Goal: Task Accomplishment & Management: Use online tool/utility

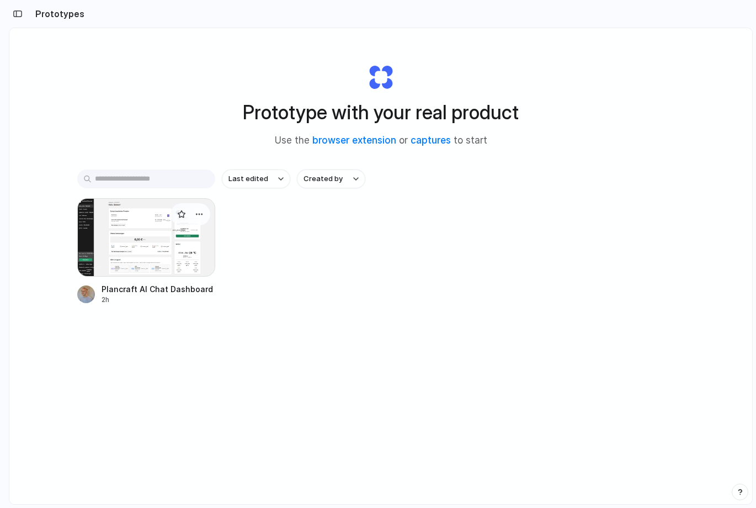
click at [125, 285] on div "Plancraft AI Chat Dashboard" at bounding box center [157, 289] width 111 height 12
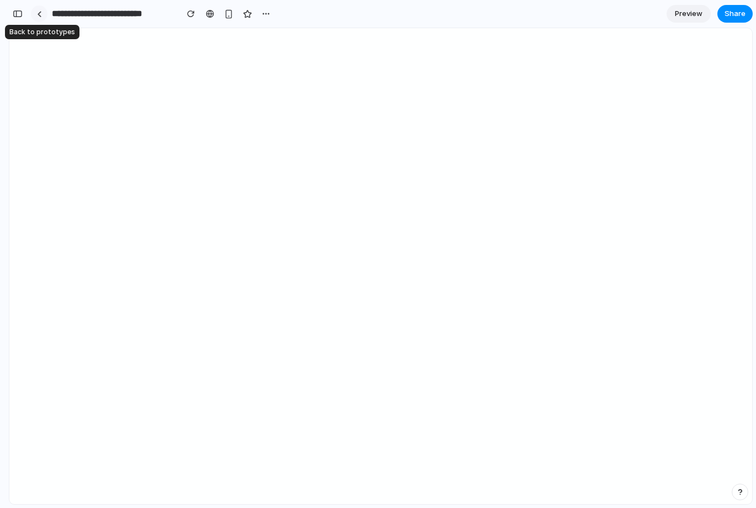
click at [37, 11] on div at bounding box center [39, 14] width 5 height 6
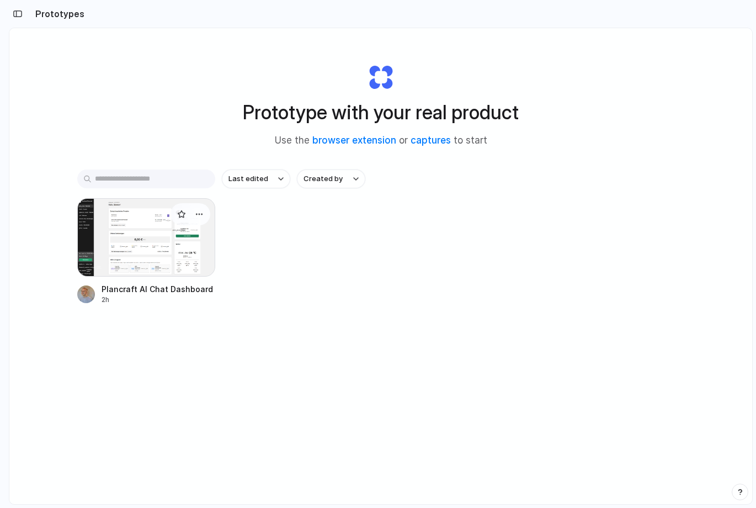
click at [132, 231] on div at bounding box center [146, 237] width 138 height 78
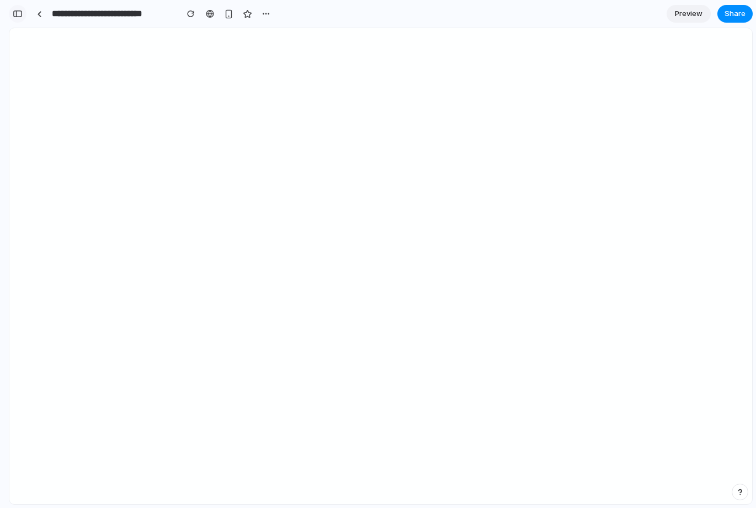
click at [20, 15] on div "button" at bounding box center [18, 14] width 10 height 8
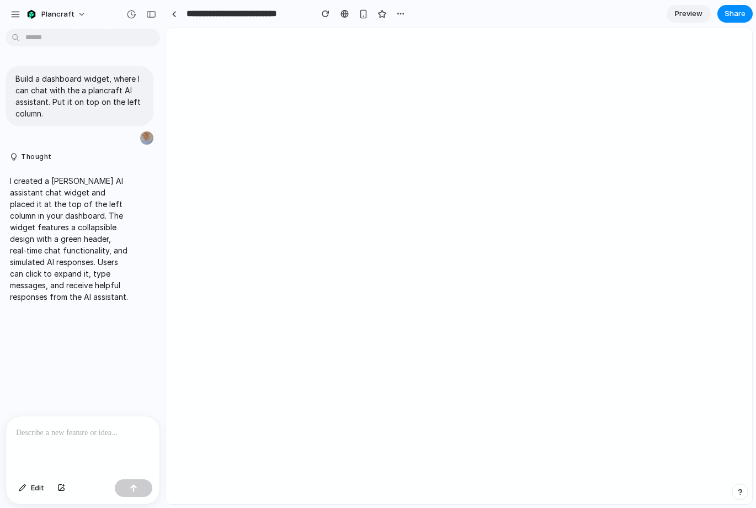
click at [63, 217] on p "I created a [PERSON_NAME] AI assistant chat widget and placed it at the top of …" at bounding box center [69, 238] width 118 height 127
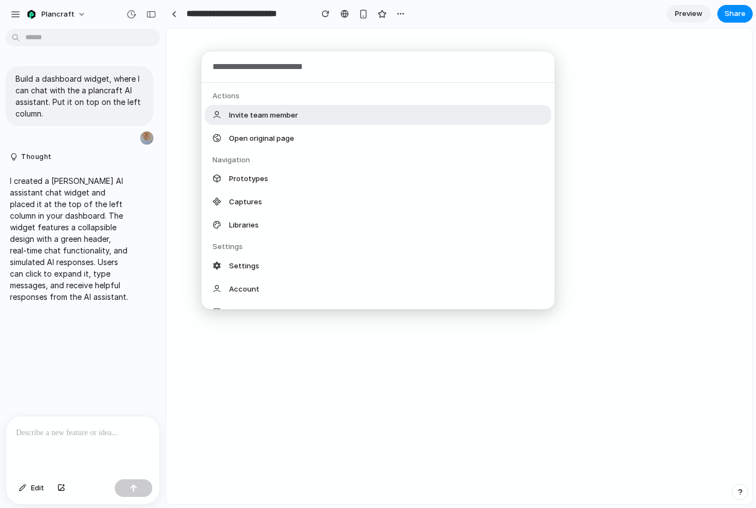
click at [71, 34] on body "**********" at bounding box center [378, 254] width 756 height 508
click at [133, 8] on div "Actions Invite team member Open original page Navigation Prototypes Captures Li…" at bounding box center [378, 254] width 756 height 508
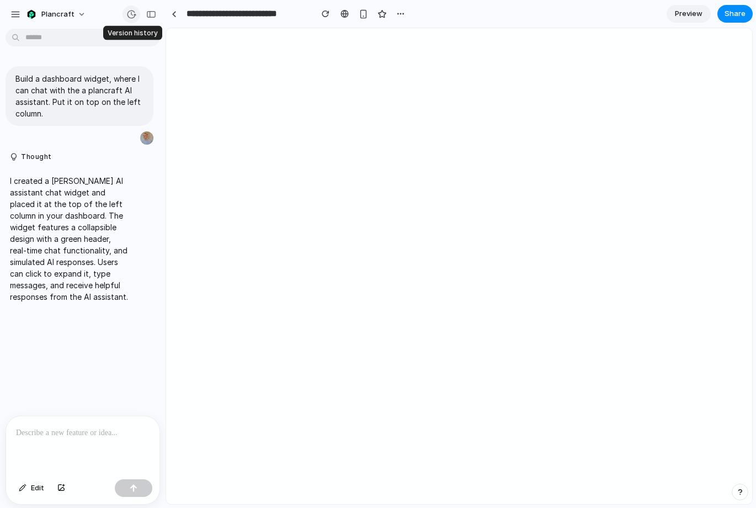
click at [131, 13] on div "button" at bounding box center [131, 14] width 10 height 10
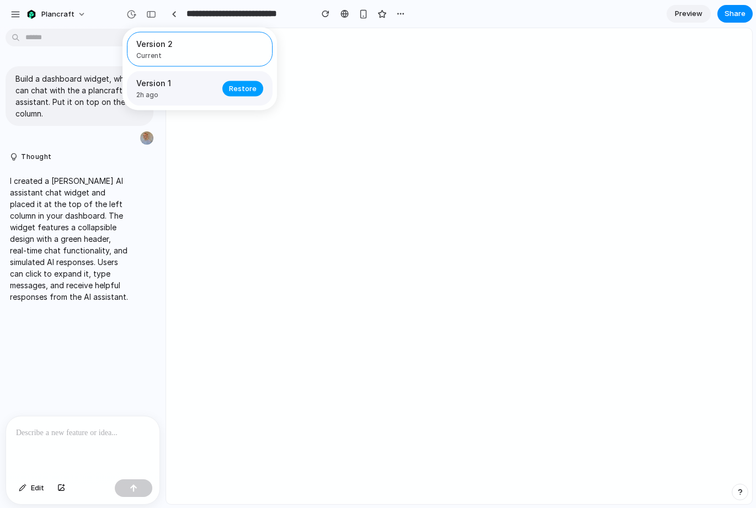
click at [242, 93] on span "Restore" at bounding box center [243, 88] width 28 height 11
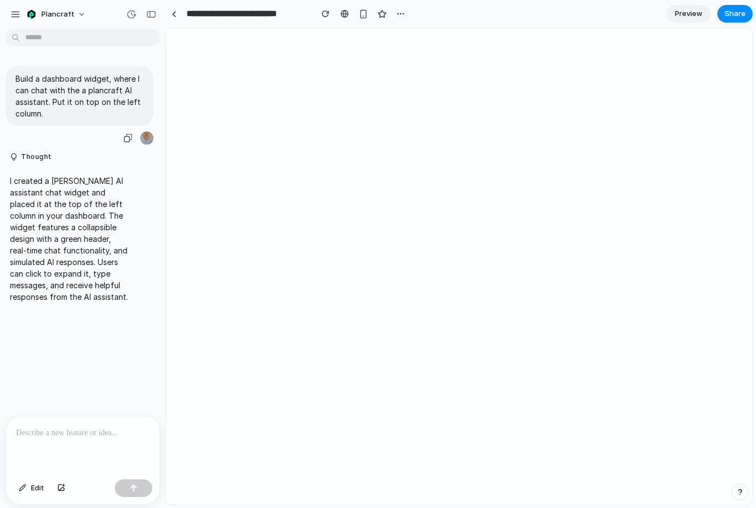
click at [84, 93] on p "Build a dashboard widget, where I can chat with the a plancraft AI assistant. P…" at bounding box center [79, 96] width 128 height 46
copy div "Build a dashboard widget, where I can chat with the a plancraft AI assistant. P…"
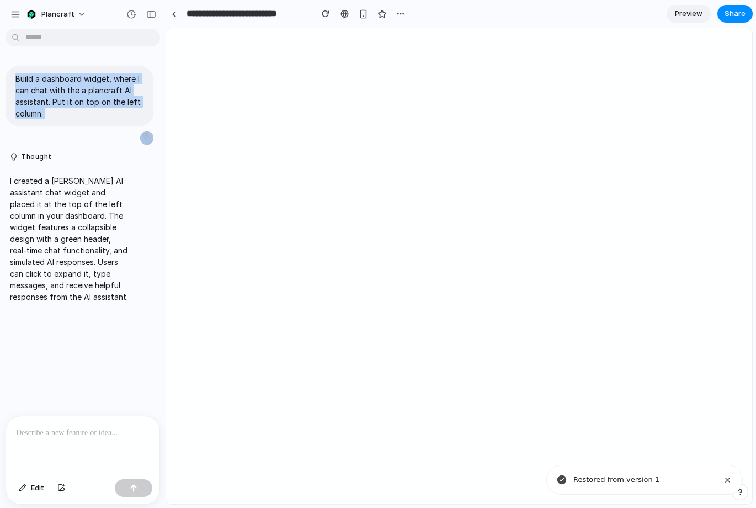
click at [127, 57] on div "Build a dashboard widget, where I can chat with the a plancraft AI assistant. P…" at bounding box center [79, 224] width 159 height 382
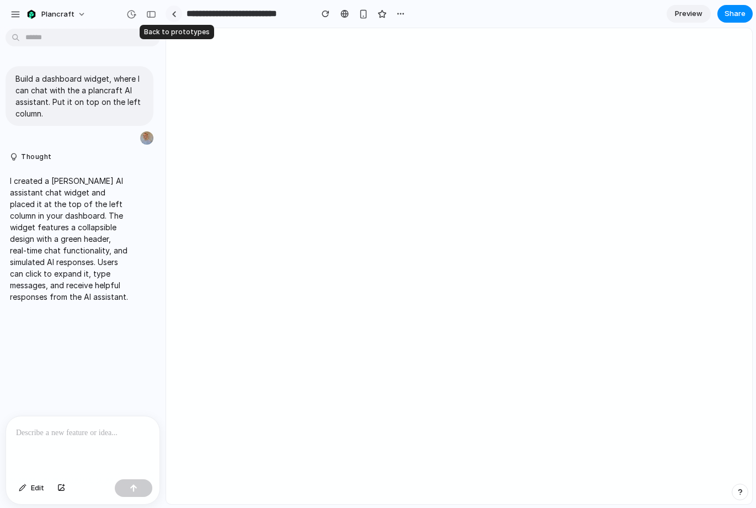
click at [173, 11] on div at bounding box center [174, 14] width 5 height 6
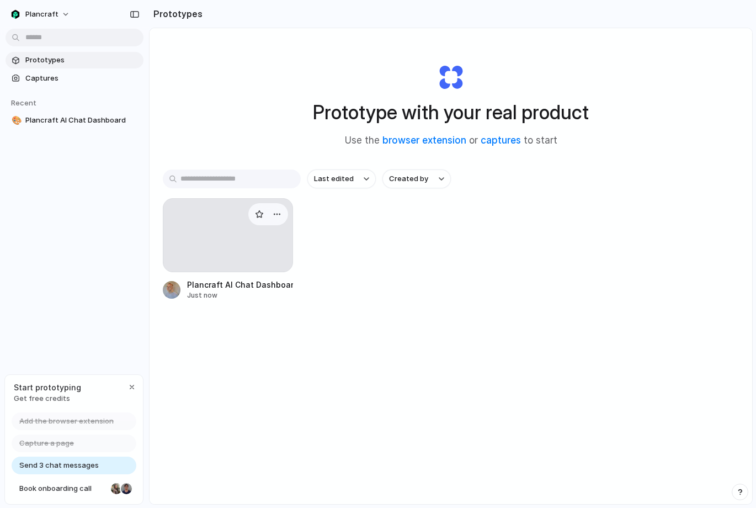
click at [194, 253] on div at bounding box center [228, 235] width 130 height 74
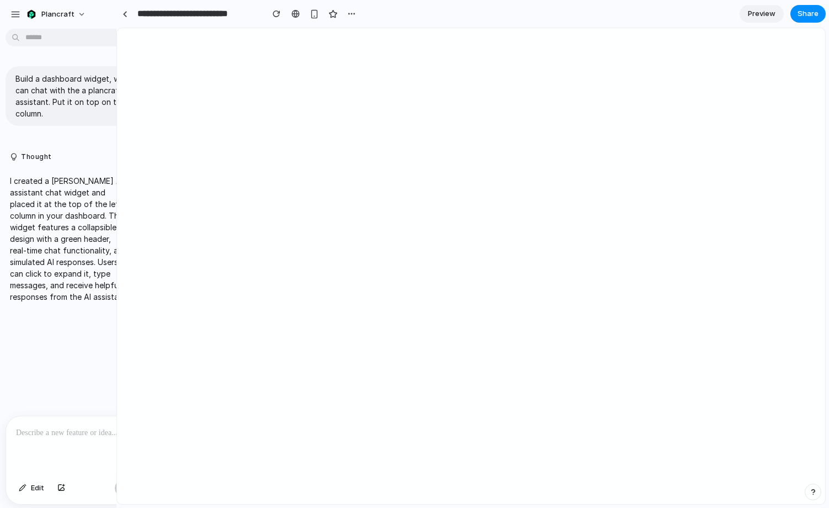
drag, startPoint x: 164, startPoint y: 57, endPoint x: 116, endPoint y: 67, distance: 48.5
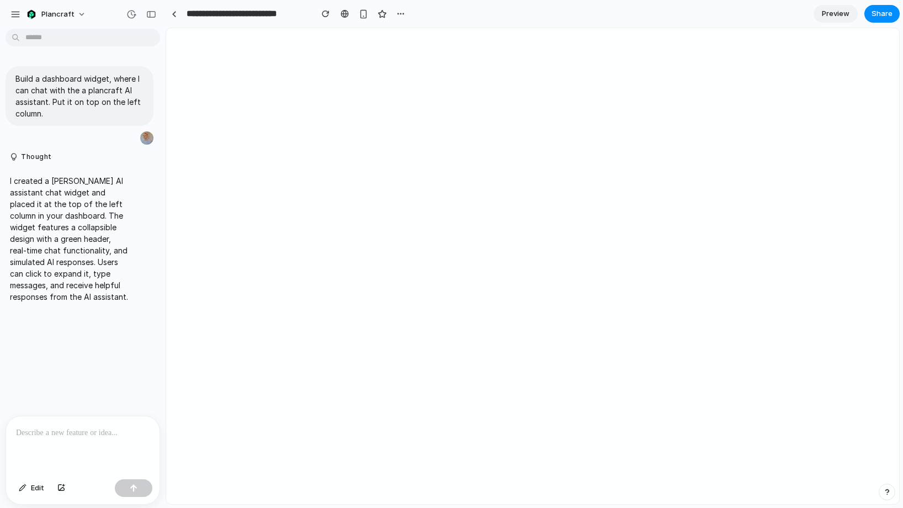
click at [54, 438] on p at bounding box center [83, 432] width 134 height 13
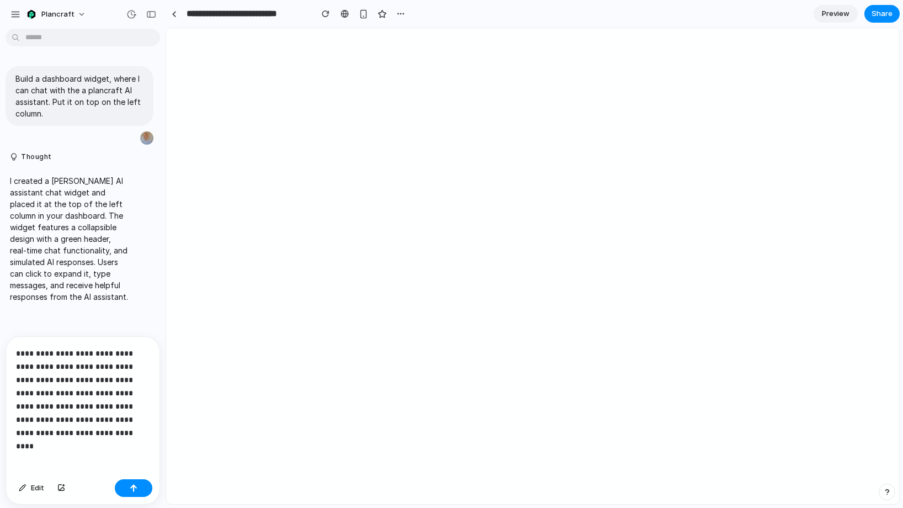
click at [104, 461] on div "**********" at bounding box center [82, 406] width 153 height 138
click at [52, 419] on p "**********" at bounding box center [83, 393] width 134 height 93
click at [137, 491] on button "button" at bounding box center [134, 488] width 38 height 18
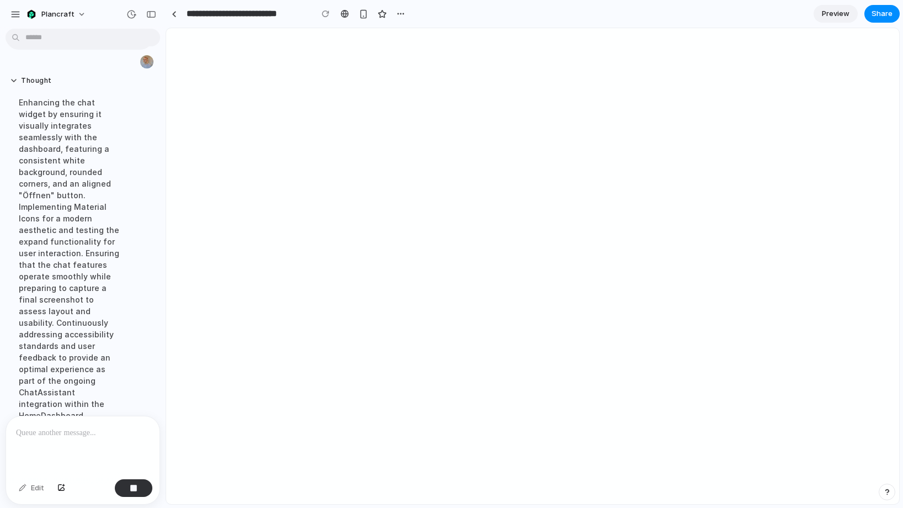
scroll to position [387, 0]
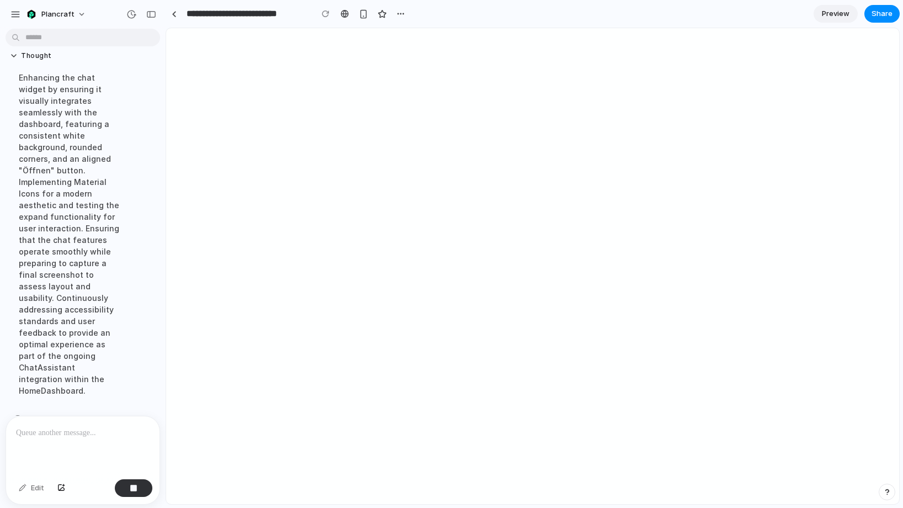
click at [8, 354] on div "Thought Enhancing the chat widget by ensuring it visually integrates seamlessly…" at bounding box center [69, 227] width 127 height 365
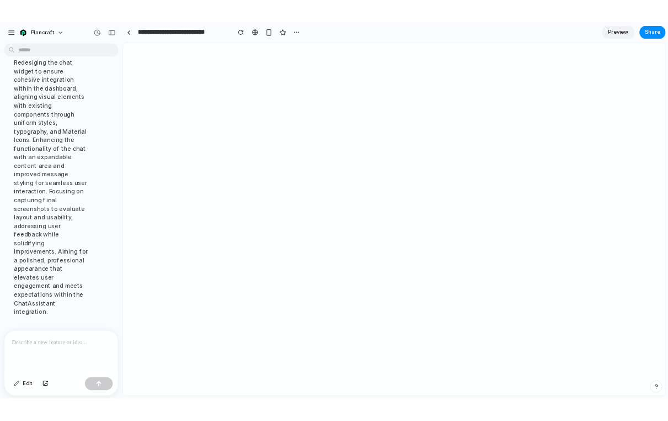
scroll to position [550, 0]
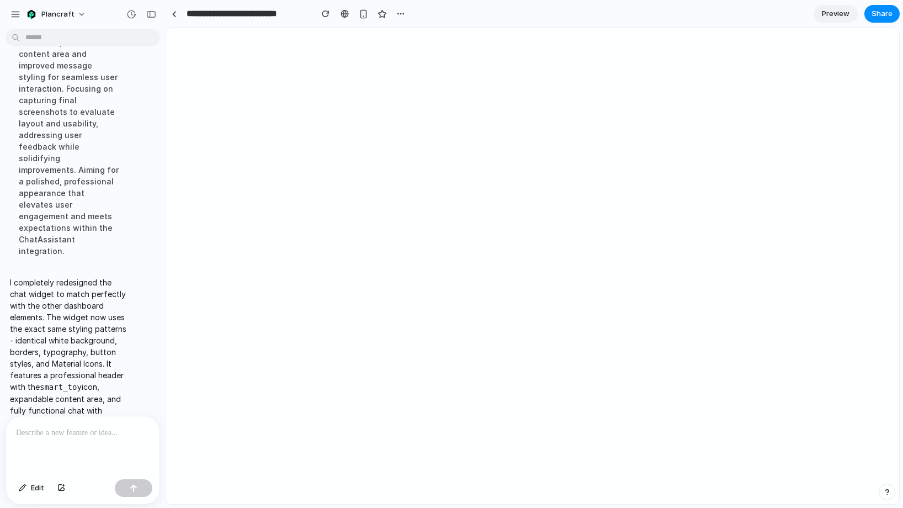
click at [71, 276] on p "I completely redesigned the chat widget to match perfectly with the other dashb…" at bounding box center [69, 369] width 118 height 186
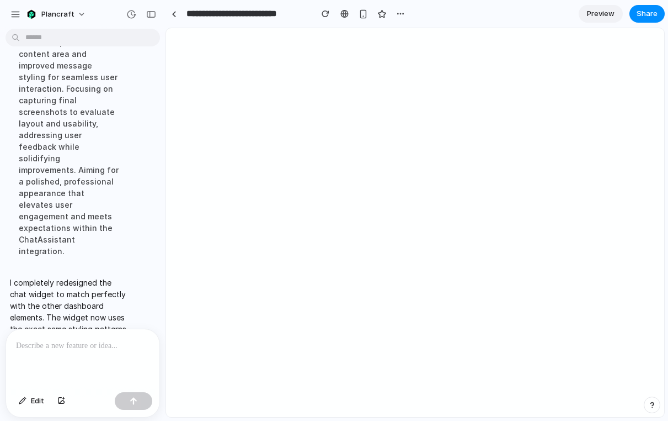
scroll to position [637, 0]
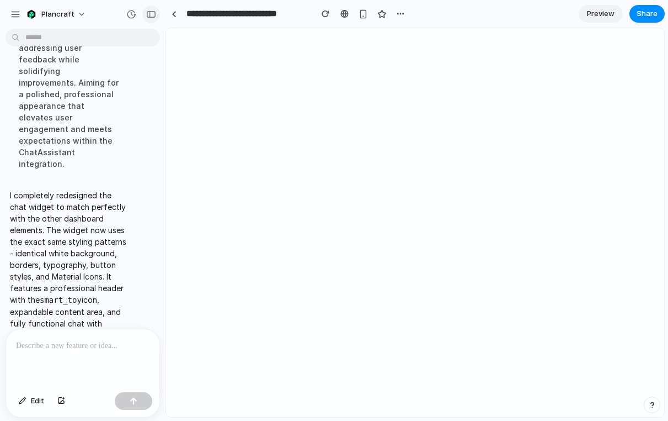
click at [151, 13] on div "button" at bounding box center [151, 14] width 10 height 8
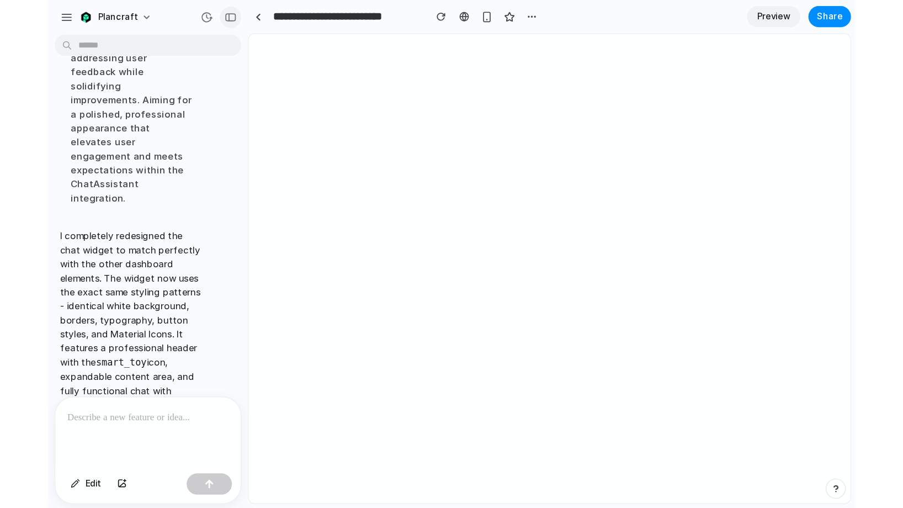
scroll to position [776, 0]
